Goal: Task Accomplishment & Management: Use online tool/utility

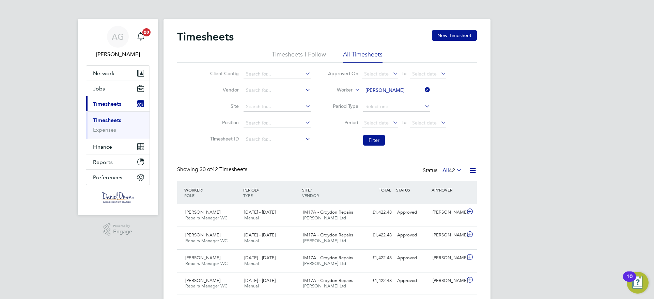
click at [423, 88] on icon at bounding box center [423, 90] width 0 height 10
click at [382, 87] on input at bounding box center [396, 91] width 67 height 10
click at [381, 99] on b "n" at bounding box center [382, 100] width 3 height 6
type input "[PERSON_NAME]"
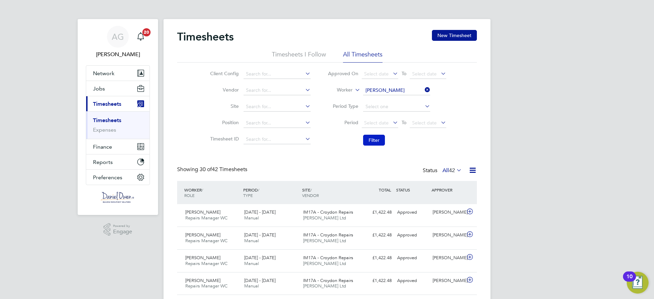
click at [373, 135] on button "Filter" at bounding box center [374, 140] width 22 height 11
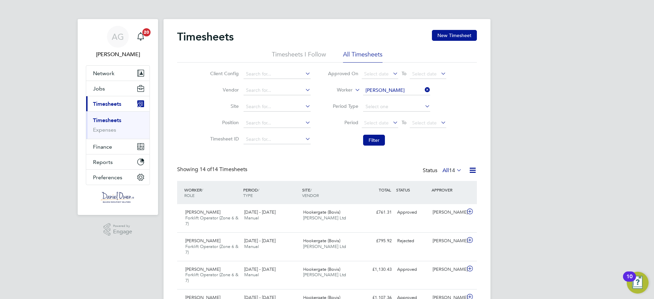
click at [423, 92] on icon at bounding box center [423, 90] width 0 height 10
click at [405, 94] on input at bounding box center [396, 91] width 67 height 10
type input "[PERSON_NAME]"
click at [397, 107] on li "[PERSON_NAME] ton" at bounding box center [396, 109] width 68 height 9
type input "[PERSON_NAME]"
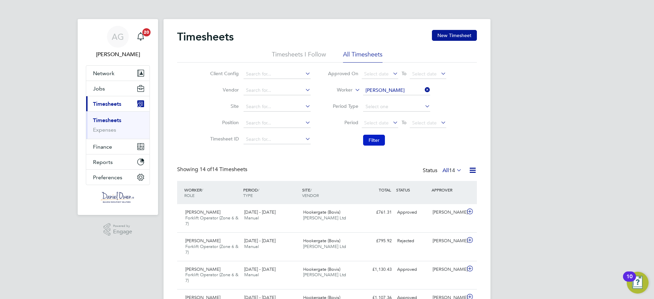
click at [377, 138] on button "Filter" at bounding box center [374, 140] width 22 height 11
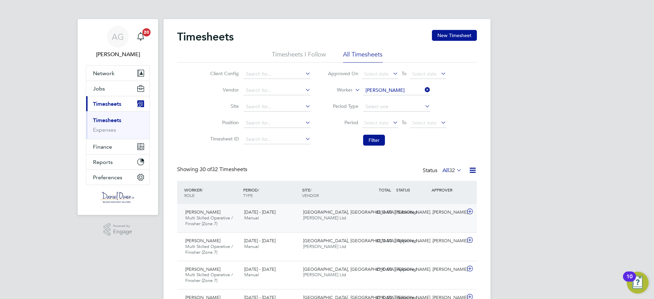
click at [350, 225] on div "[PERSON_NAME] Multi Skilled Operative / Finisher (Zone 7) [DATE] - [DATE] [DATE…" at bounding box center [327, 218] width 300 height 28
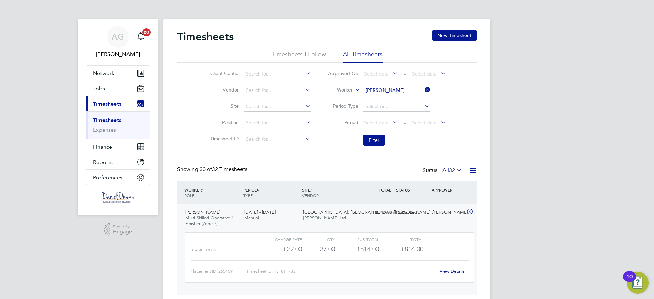
click at [423, 90] on icon at bounding box center [423, 90] width 0 height 10
click at [408, 90] on input at bounding box center [396, 91] width 67 height 10
click at [398, 96] on li "[PERSON_NAME] [PERSON_NAME]" at bounding box center [396, 99] width 68 height 9
type input "[PERSON_NAME]"
click at [374, 135] on button "Filter" at bounding box center [374, 140] width 22 height 11
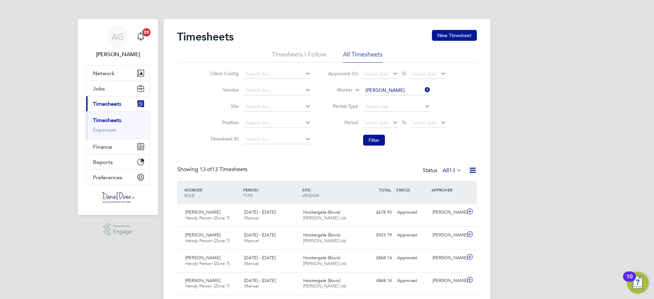
click at [423, 91] on icon at bounding box center [423, 90] width 0 height 10
click at [404, 91] on input at bounding box center [396, 91] width 67 height 10
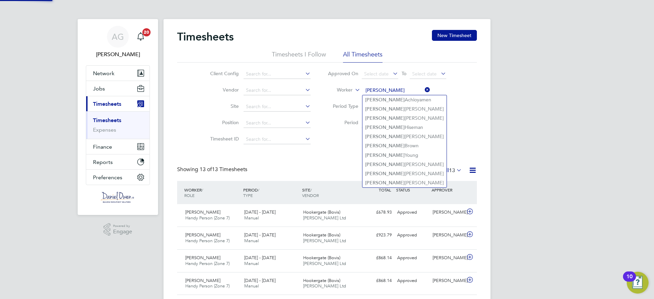
type input "[PERSON_NAME]"
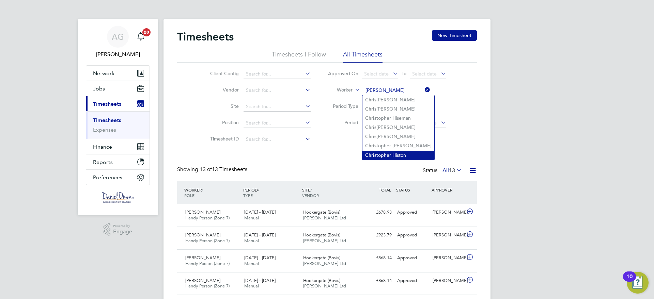
click at [397, 155] on li "C h ris topher Histon" at bounding box center [398, 155] width 72 height 9
type input "[PERSON_NAME]"
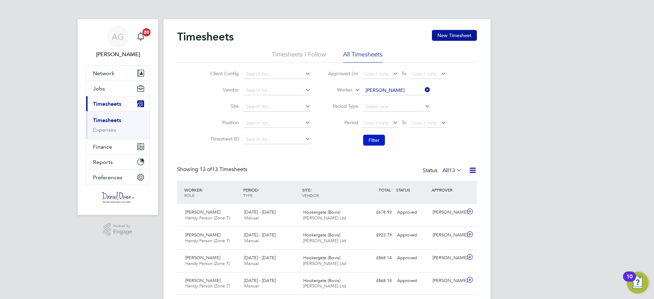
click at [373, 142] on button "Filter" at bounding box center [374, 140] width 22 height 11
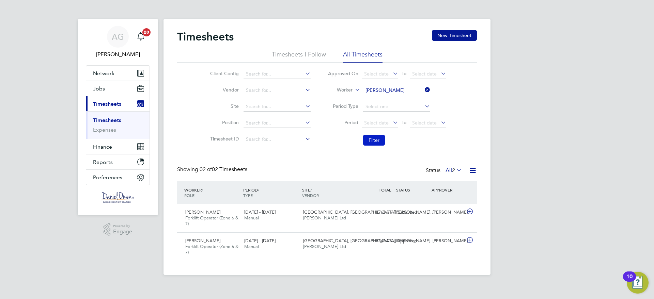
click at [373, 142] on button "Filter" at bounding box center [374, 140] width 22 height 11
click at [423, 90] on icon at bounding box center [423, 90] width 0 height 10
click at [408, 89] on input at bounding box center [396, 91] width 67 height 10
type input "[PERSON_NAME]"
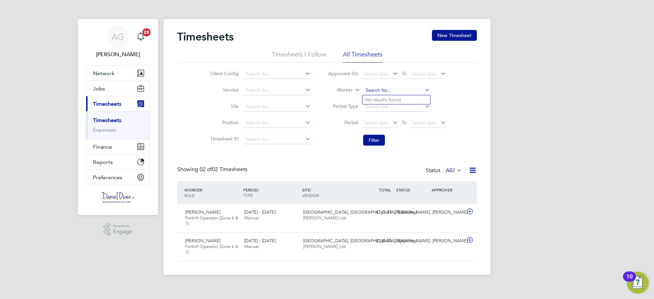
click at [392, 91] on input at bounding box center [396, 91] width 67 height 10
type input "[PERSON_NAME]"
click at [381, 117] on b "Mo" at bounding box center [376, 118] width 7 height 6
type input "[PERSON_NAME]"
click at [374, 137] on button "Filter" at bounding box center [374, 140] width 22 height 11
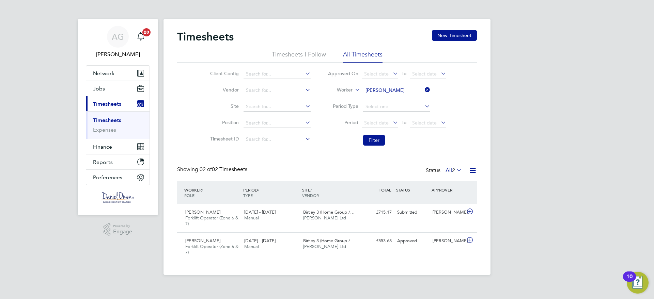
click at [423, 91] on icon at bounding box center [423, 90] width 0 height 10
click at [389, 96] on li "Worker" at bounding box center [387, 90] width 136 height 16
click at [389, 90] on input at bounding box center [396, 91] width 67 height 10
click at [406, 99] on b "Hun" at bounding box center [410, 100] width 9 height 6
type input "[PERSON_NAME]"
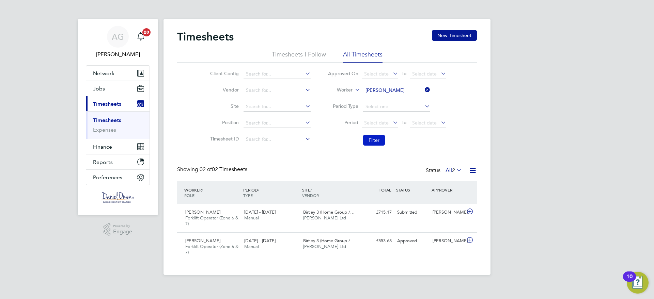
click at [377, 141] on button "Filter" at bounding box center [374, 140] width 22 height 11
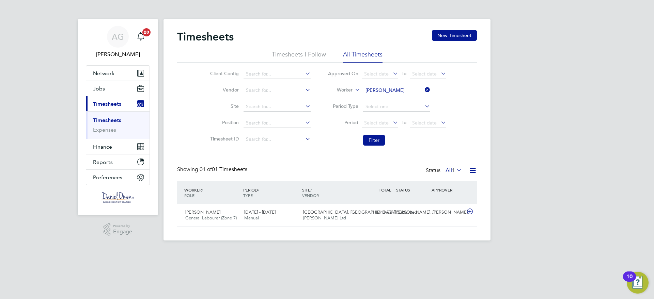
click at [423, 88] on icon at bounding box center [423, 90] width 0 height 10
click at [382, 88] on input at bounding box center [396, 91] width 67 height 10
click at [383, 105] on li "[PERSON_NAME] [PERSON_NAME]" at bounding box center [396, 109] width 68 height 9
type input "[PERSON_NAME]"
click at [372, 135] on button "Filter" at bounding box center [374, 140] width 22 height 11
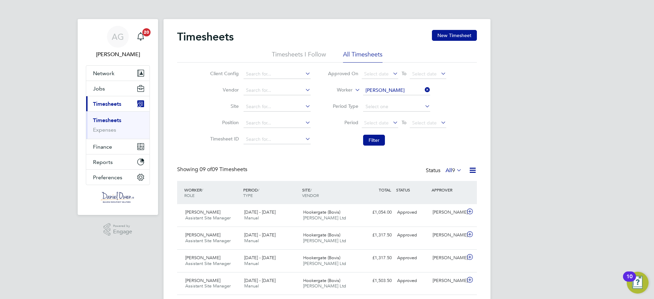
click at [423, 91] on icon at bounding box center [423, 90] width 0 height 10
click at [402, 89] on input at bounding box center [396, 91] width 67 height 10
click at [395, 124] on li "Aug [PERSON_NAME]" at bounding box center [396, 127] width 68 height 9
type input "[PERSON_NAME]"
click at [383, 137] on button "Filter" at bounding box center [374, 140] width 22 height 11
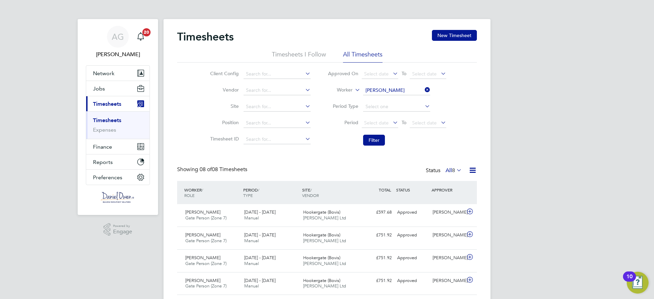
click at [423, 91] on icon at bounding box center [423, 90] width 0 height 10
click at [405, 88] on input at bounding box center [396, 91] width 67 height 10
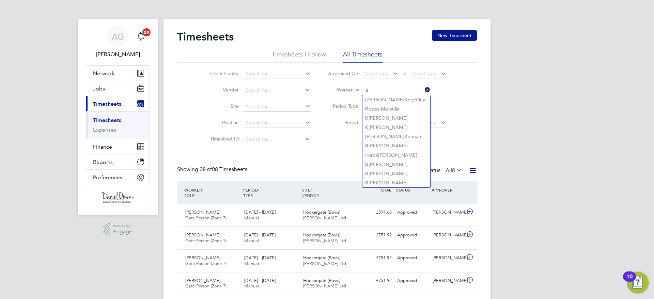
type input "k"
type input "kieran"
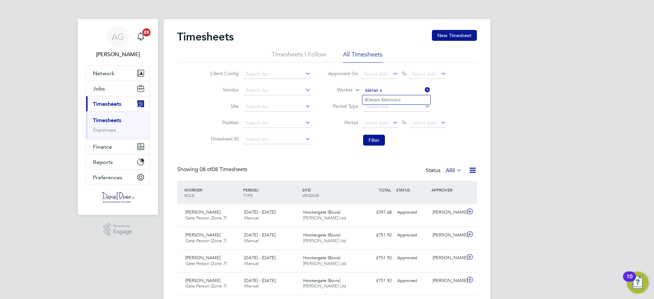
click at [403, 95] on li "[PERSON_NAME]" at bounding box center [396, 99] width 68 height 9
type input "[PERSON_NAME]"
click at [374, 140] on button "Filter" at bounding box center [374, 140] width 22 height 11
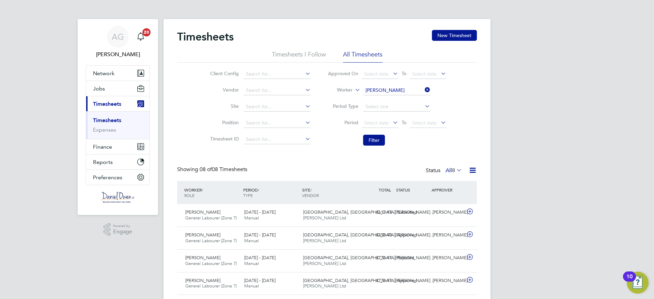
click at [354, 102] on li "Period Type" at bounding box center [387, 107] width 136 height 16
click at [423, 91] on icon at bounding box center [423, 90] width 0 height 10
click at [408, 92] on input at bounding box center [396, 91] width 67 height 10
type input "[PERSON_NAME]"
click at [385, 95] on ul "No results found" at bounding box center [396, 100] width 68 height 10
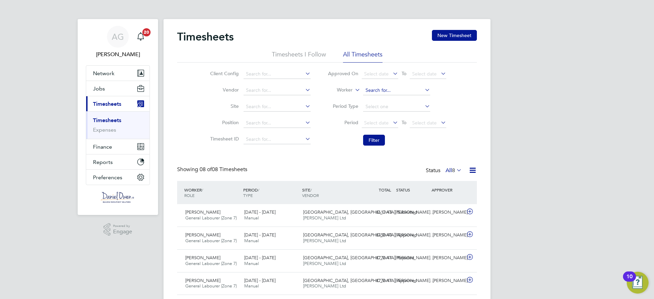
click at [386, 91] on input at bounding box center [396, 91] width 67 height 10
click at [384, 100] on b "Tot" at bounding box center [381, 100] width 7 height 6
type input "[PERSON_NAME]"
click at [373, 138] on button "Filter" at bounding box center [374, 140] width 22 height 11
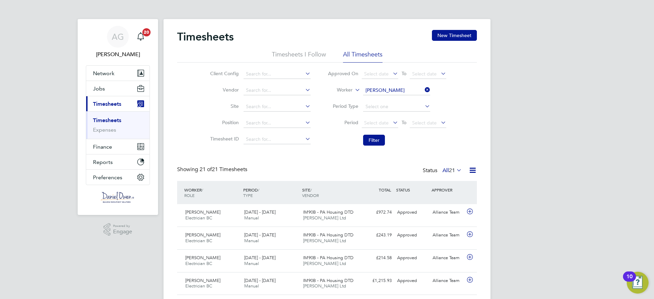
click at [423, 89] on icon at bounding box center [423, 90] width 0 height 10
click at [404, 92] on input at bounding box center [396, 91] width 67 height 10
click at [397, 98] on li "[PERSON_NAME]" at bounding box center [404, 99] width 84 height 9
type input "[PERSON_NAME]"
click at [373, 142] on button "Filter" at bounding box center [374, 140] width 22 height 11
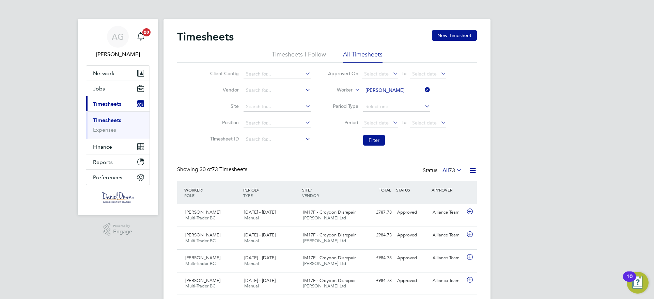
click at [423, 91] on icon at bounding box center [423, 90] width 0 height 10
click at [396, 90] on input at bounding box center [396, 91] width 67 height 10
click at [386, 95] on li "[PERSON_NAME] e" at bounding box center [396, 99] width 68 height 9
type input "[PERSON_NAME]"
click at [376, 139] on button "Filter" at bounding box center [374, 140] width 22 height 11
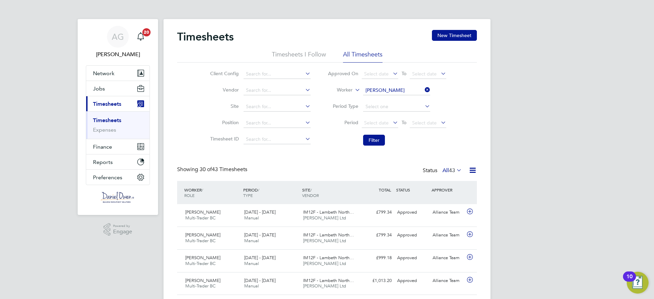
click at [423, 92] on icon at bounding box center [423, 90] width 0 height 10
click at [390, 93] on input at bounding box center [396, 91] width 67 height 10
click at [388, 98] on li "[PERSON_NAME]" at bounding box center [396, 99] width 69 height 9
type input "[PERSON_NAME]"
click at [371, 139] on button "Filter" at bounding box center [374, 140] width 22 height 11
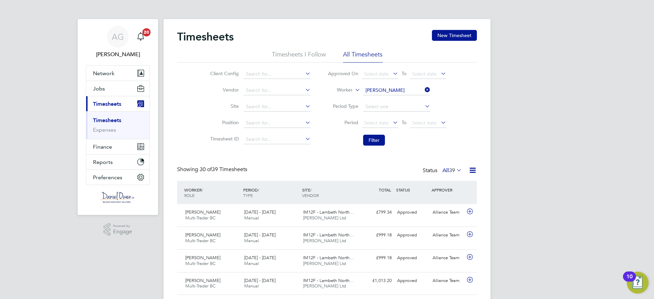
click at [423, 89] on icon at bounding box center [423, 90] width 0 height 10
click at [414, 88] on input at bounding box center [396, 91] width 67 height 10
type input "[PERSON_NAME]"
type input "mcm"
click at [391, 90] on input at bounding box center [396, 91] width 67 height 10
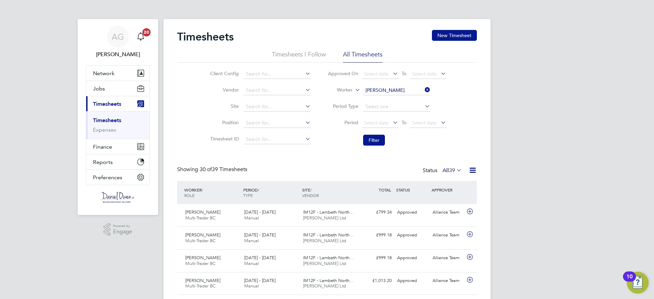
click at [406, 107] on b "Mc" at bounding box center [409, 109] width 7 height 6
type input "[PERSON_NAME]"
click at [371, 141] on button "Filter" at bounding box center [374, 140] width 22 height 11
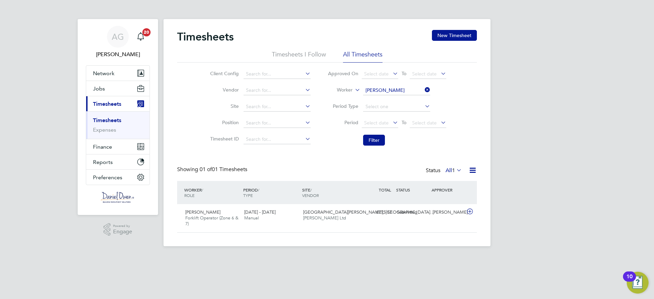
click at [423, 89] on icon at bounding box center [423, 90] width 0 height 10
click at [381, 89] on input at bounding box center [396, 91] width 67 height 10
type input "h"
type input "j"
click at [380, 98] on b "[PERSON_NAME]" at bounding box center [385, 100] width 40 height 6
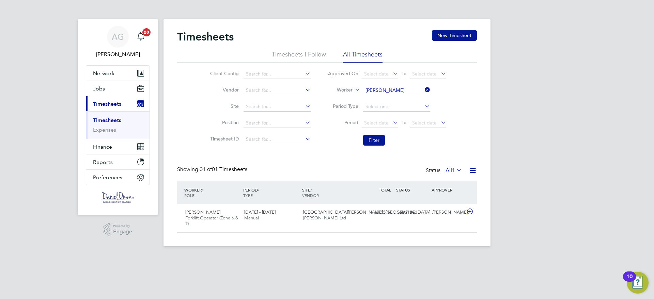
type input "[PERSON_NAME]"
click at [374, 136] on button "Filter" at bounding box center [374, 140] width 22 height 11
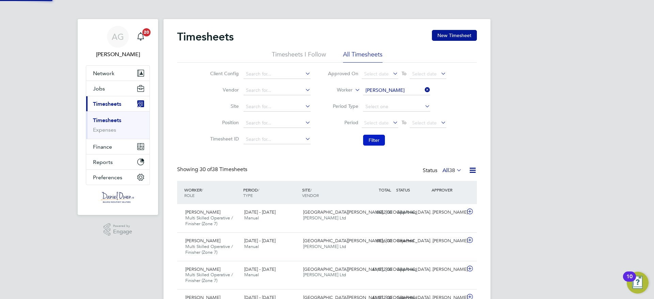
scroll to position [23, 59]
click at [335, 221] on div "[GEOGRAPHIC_DATA][PERSON_NAME], St G… [PERSON_NAME] Ltd" at bounding box center [329, 215] width 59 height 17
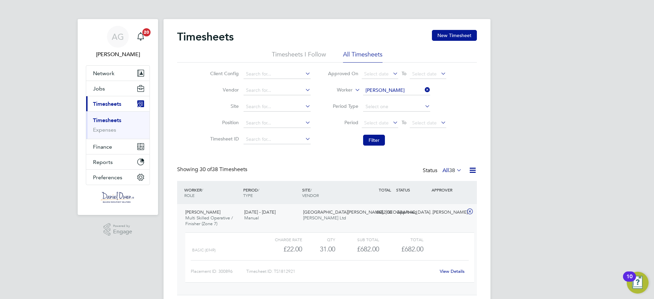
click at [423, 91] on icon at bounding box center [423, 90] width 0 height 10
click at [405, 89] on input at bounding box center [396, 91] width 67 height 10
type input "[PERSON_NAME]"
click at [406, 99] on b "[PERSON_NAME]" at bounding box center [426, 100] width 40 height 6
type input "[PERSON_NAME]"
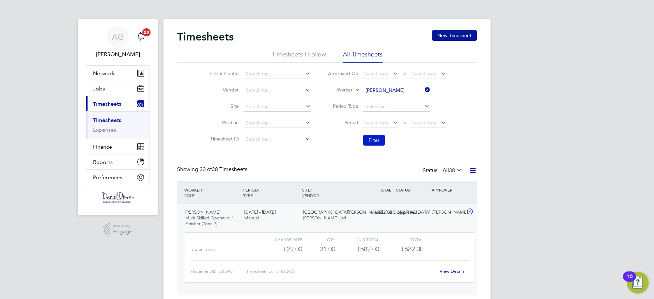
click at [371, 141] on button "Filter" at bounding box center [374, 140] width 22 height 11
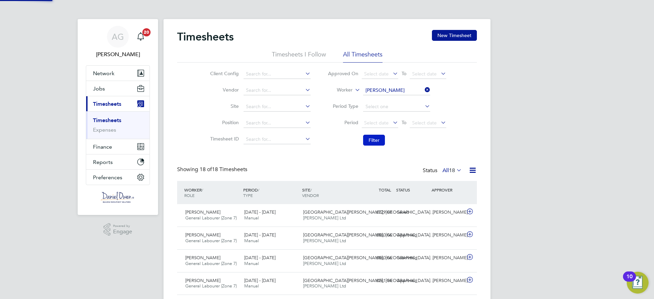
scroll to position [17, 59]
click at [423, 90] on icon at bounding box center [423, 90] width 0 height 10
click at [411, 89] on input at bounding box center [396, 91] width 67 height 10
click at [390, 99] on li "[PERSON_NAME]" at bounding box center [396, 99] width 68 height 9
type input "[PERSON_NAME]"
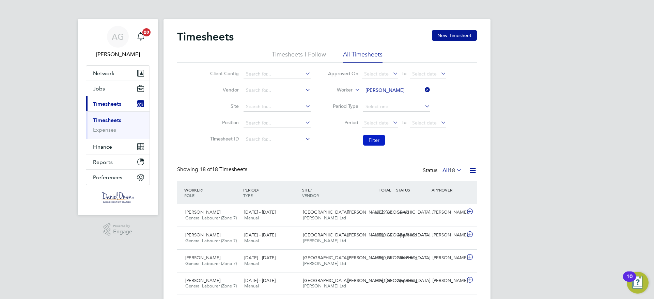
click at [374, 139] on button "Filter" at bounding box center [374, 140] width 22 height 11
click at [315, 219] on span "[PERSON_NAME] Ltd" at bounding box center [324, 218] width 43 height 6
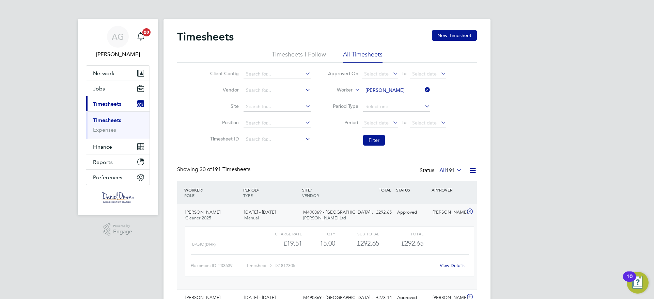
click at [423, 91] on icon at bounding box center [423, 90] width 0 height 10
click at [402, 89] on input at bounding box center [396, 91] width 67 height 10
click at [393, 99] on li "[PERSON_NAME] ster" at bounding box center [396, 99] width 68 height 9
type input "[PERSON_NAME]"
click at [372, 138] on button "Filter" at bounding box center [374, 140] width 22 height 11
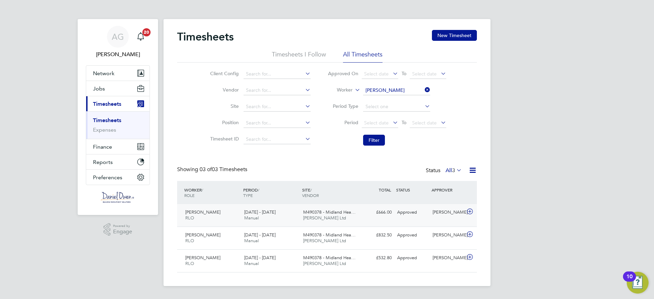
click at [247, 213] on span "[DATE] - [DATE]" at bounding box center [259, 213] width 31 height 6
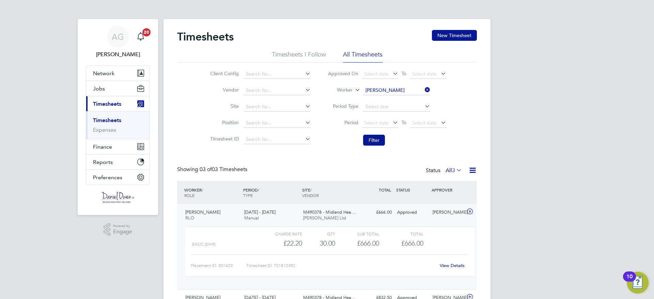
click at [423, 91] on icon at bounding box center [423, 90] width 0 height 10
click at [415, 92] on input at bounding box center [396, 91] width 67 height 10
click at [398, 98] on li "[PERSON_NAME] ell" at bounding box center [396, 99] width 68 height 9
type input "[PERSON_NAME]"
click at [374, 138] on button "Filter" at bounding box center [374, 140] width 22 height 11
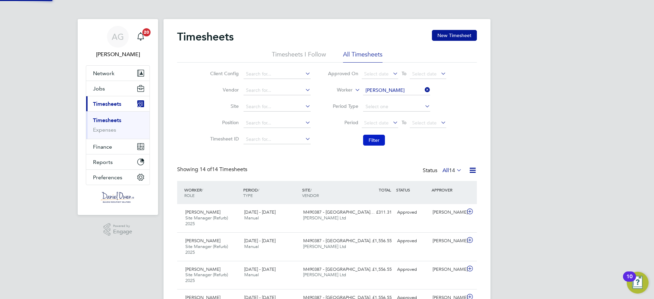
scroll to position [23, 59]
